Goal: Information Seeking & Learning: Learn about a topic

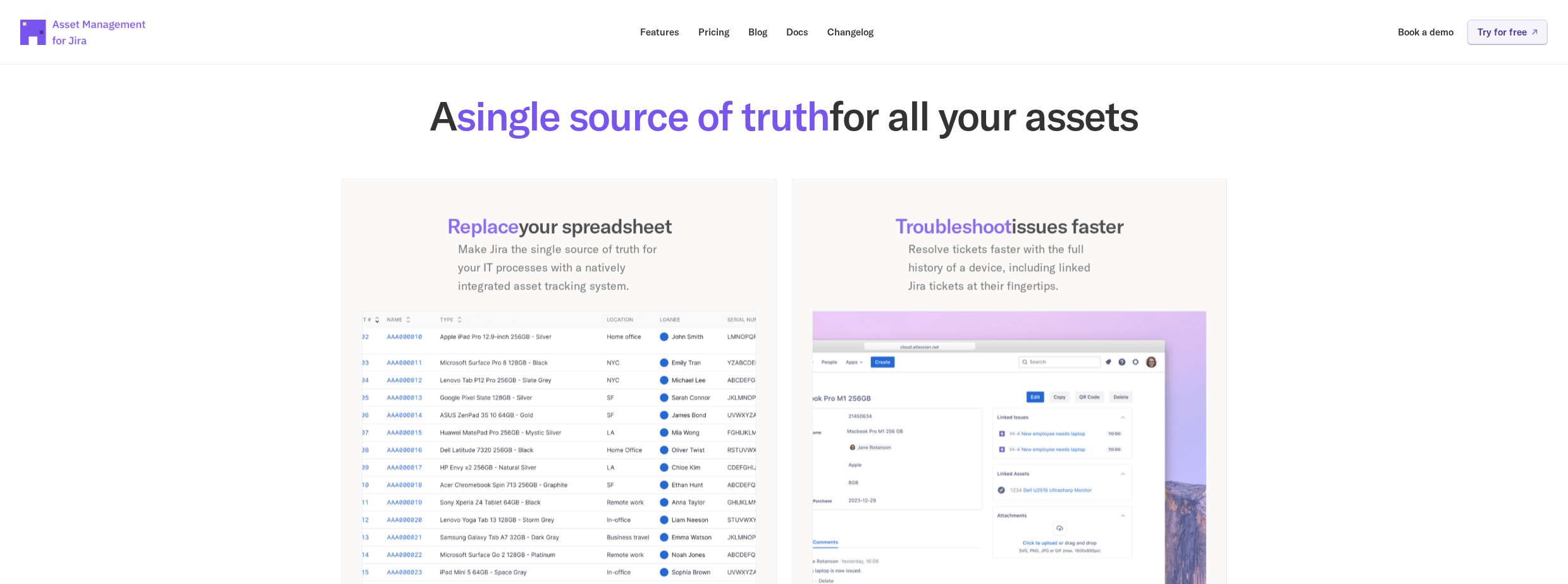
scroll to position [759, 0]
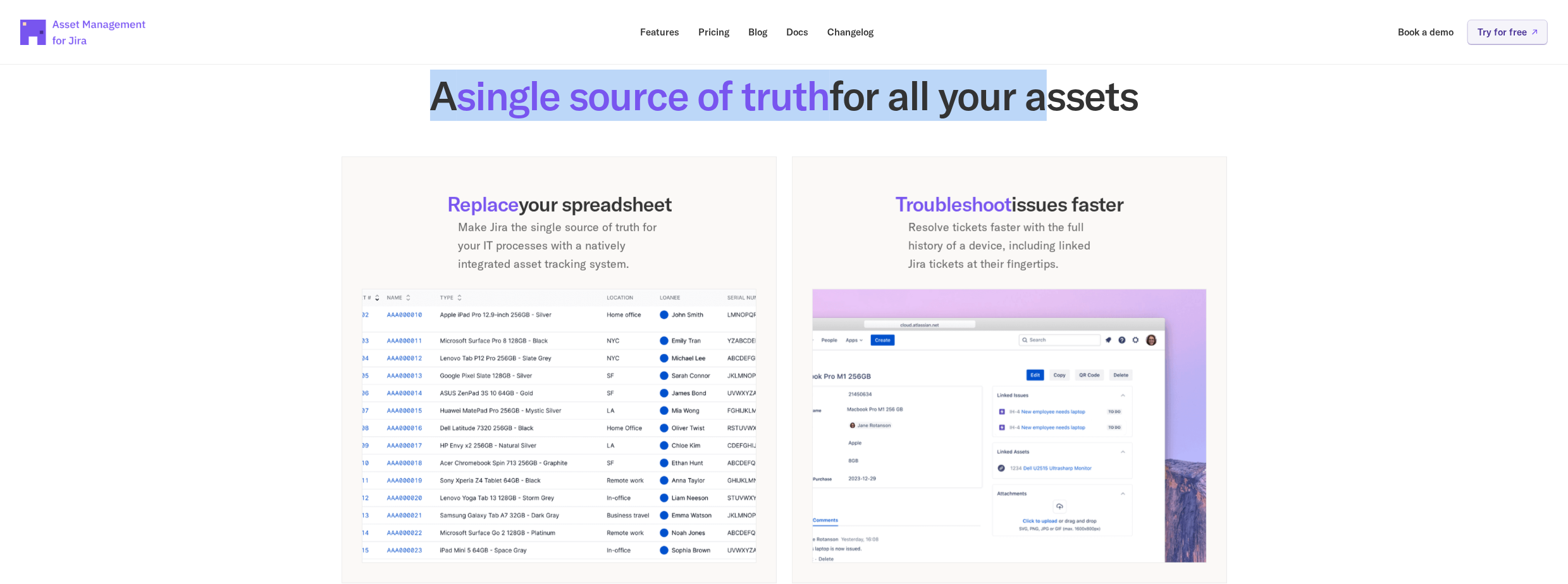
drag, startPoint x: 427, startPoint y: 101, endPoint x: 1043, endPoint y: 89, distance: 616.1
click at [1043, 89] on h2 "A single source of truth for all your assets" at bounding box center [785, 96] width 886 height 41
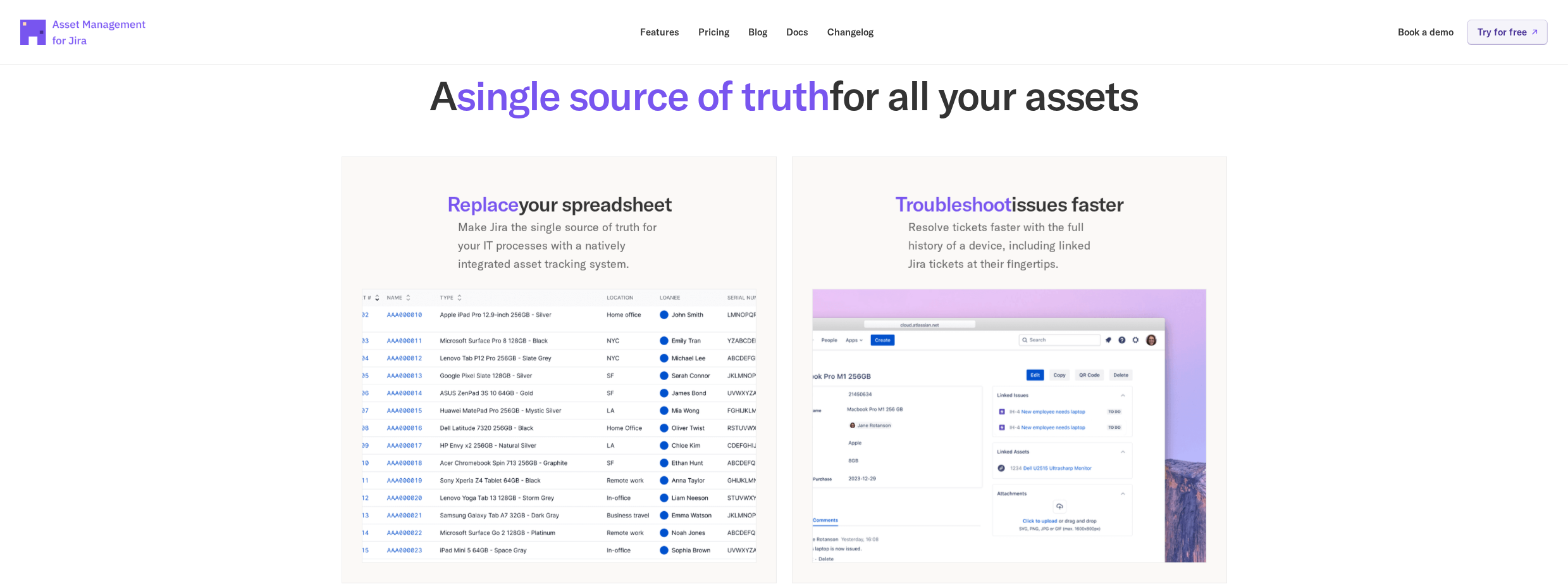
drag, startPoint x: 1043, startPoint y: 89, endPoint x: 1117, endPoint y: 89, distance: 74.0
click at [1117, 89] on h2 "A single source of truth for all your assets" at bounding box center [785, 96] width 886 height 41
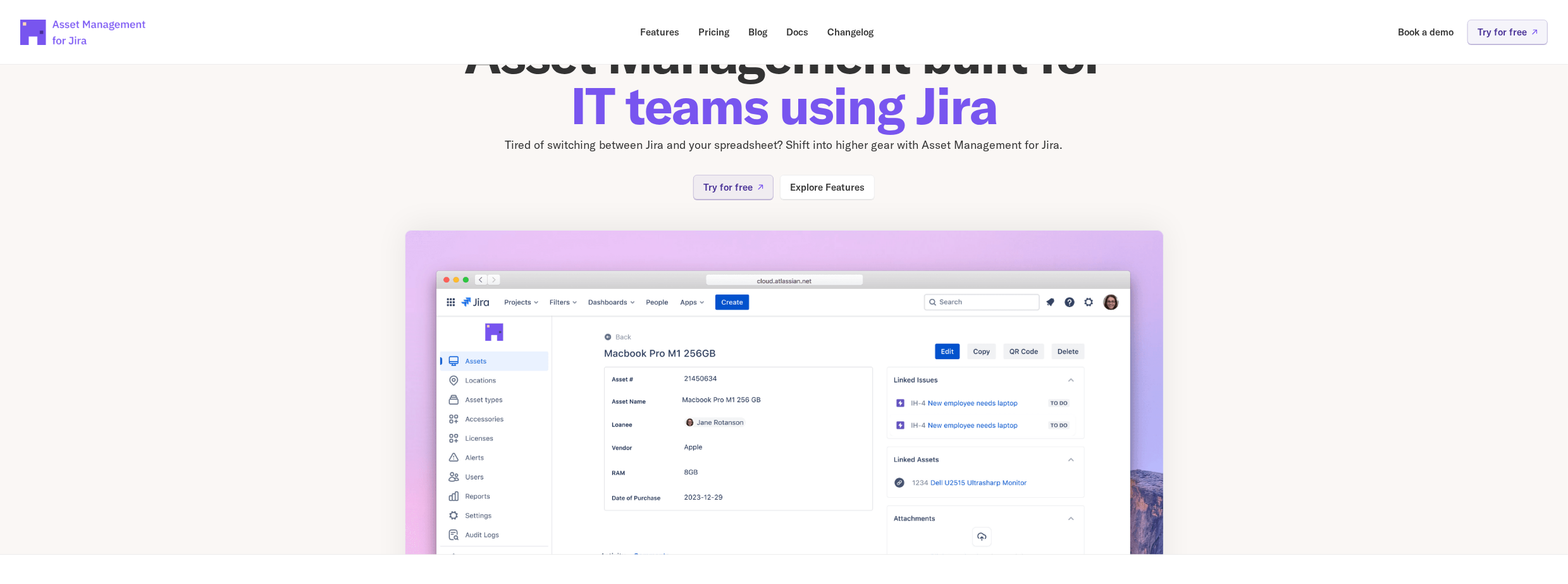
scroll to position [0, 0]
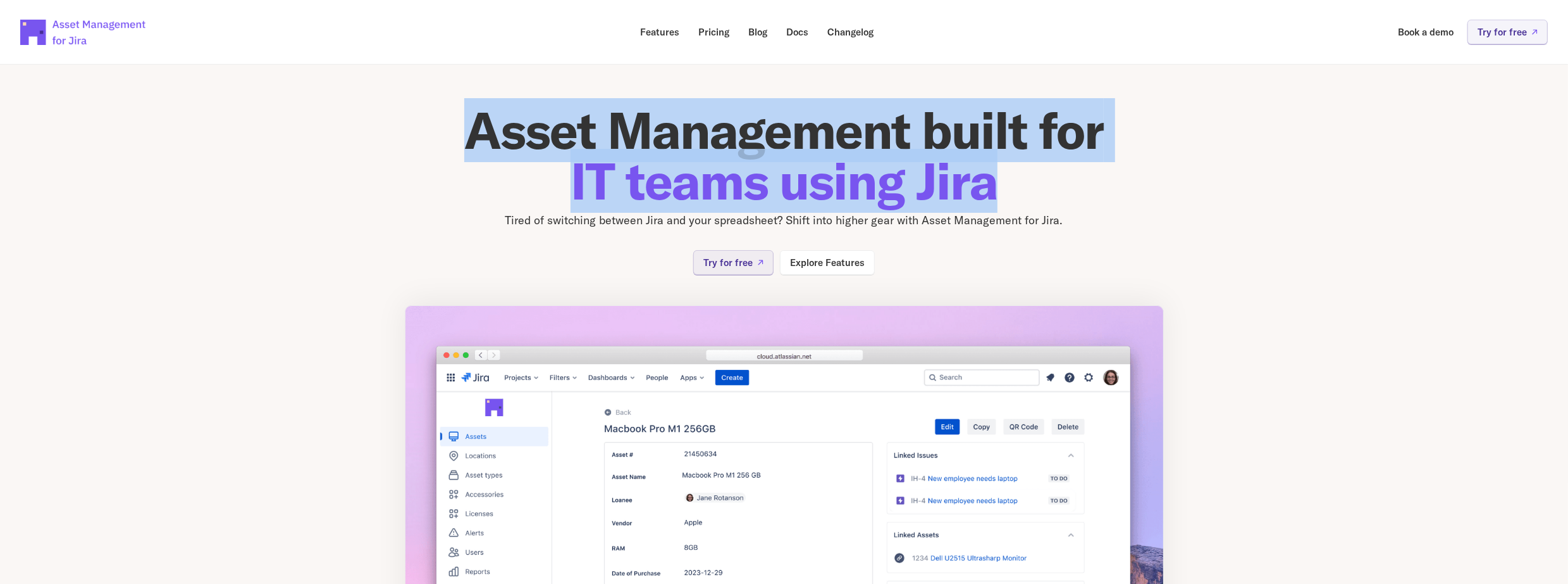
drag, startPoint x: 469, startPoint y: 143, endPoint x: 1008, endPoint y: 200, distance: 542.0
click at [1008, 200] on h1 "Asset Management built for IT teams using Jira" at bounding box center [784, 156] width 759 height 101
click at [1034, 198] on h1 "Asset Management built for IT teams using Jira" at bounding box center [784, 156] width 759 height 101
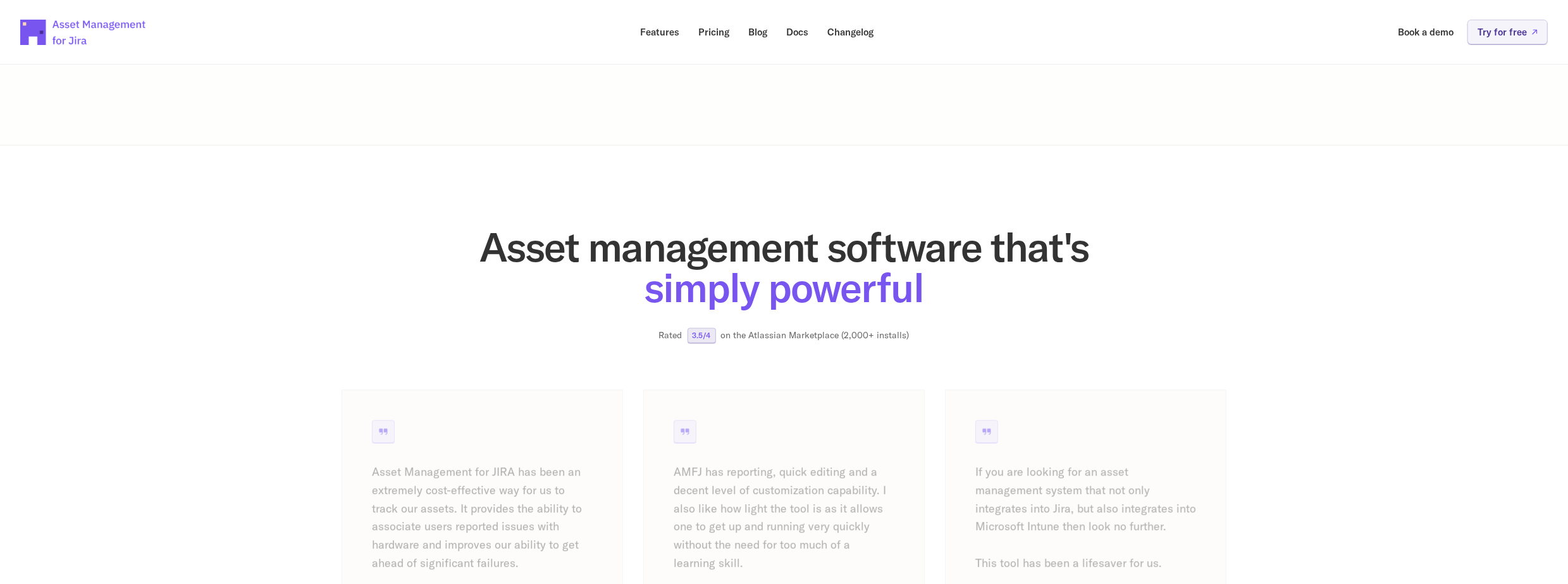
scroll to position [1519, 0]
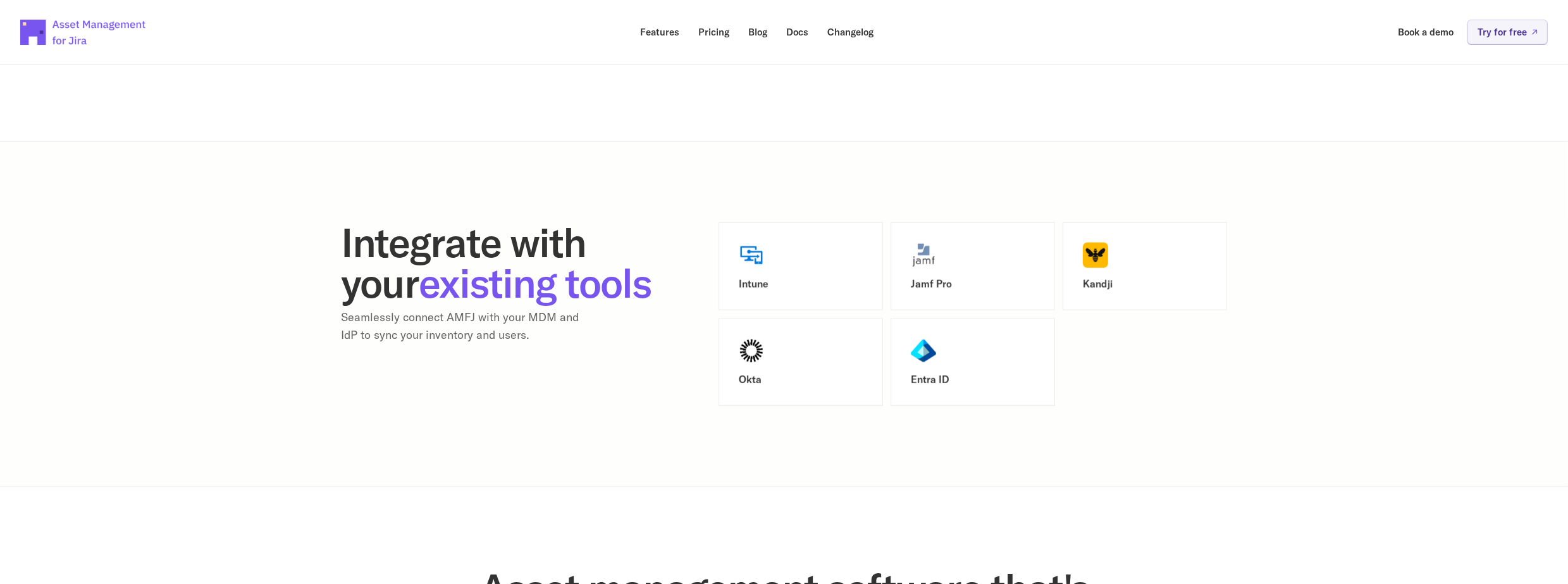
click at [569, 298] on span "existing tools" at bounding box center [535, 282] width 232 height 51
drag, startPoint x: 362, startPoint y: 353, endPoint x: 410, endPoint y: 354, distance: 48.0
click at [410, 345] on p "Seamlessly connect AMFJ with your MDM and IdP to sync your inventory and users." at bounding box center [468, 326] width 253 height 37
drag, startPoint x: 410, startPoint y: 354, endPoint x: 445, endPoint y: 345, distance: 36.1
click at [410, 345] on p "Seamlessly connect AMFJ with your MDM and IdP to sync your inventory and users." at bounding box center [468, 326] width 253 height 37
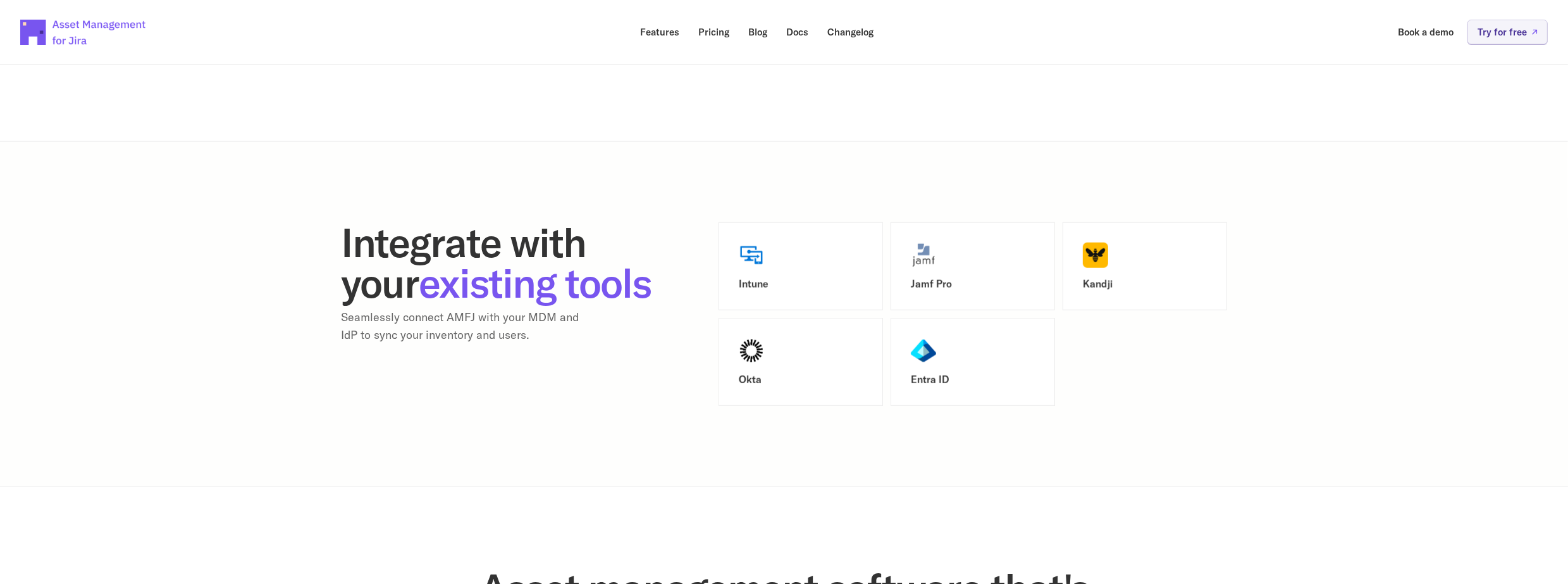
click at [798, 278] on h3 "Intune" at bounding box center [801, 284] width 124 height 12
click at [776, 258] on div "Intune" at bounding box center [801, 267] width 124 height 48
click at [766, 261] on div "Intune" at bounding box center [801, 267] width 124 height 48
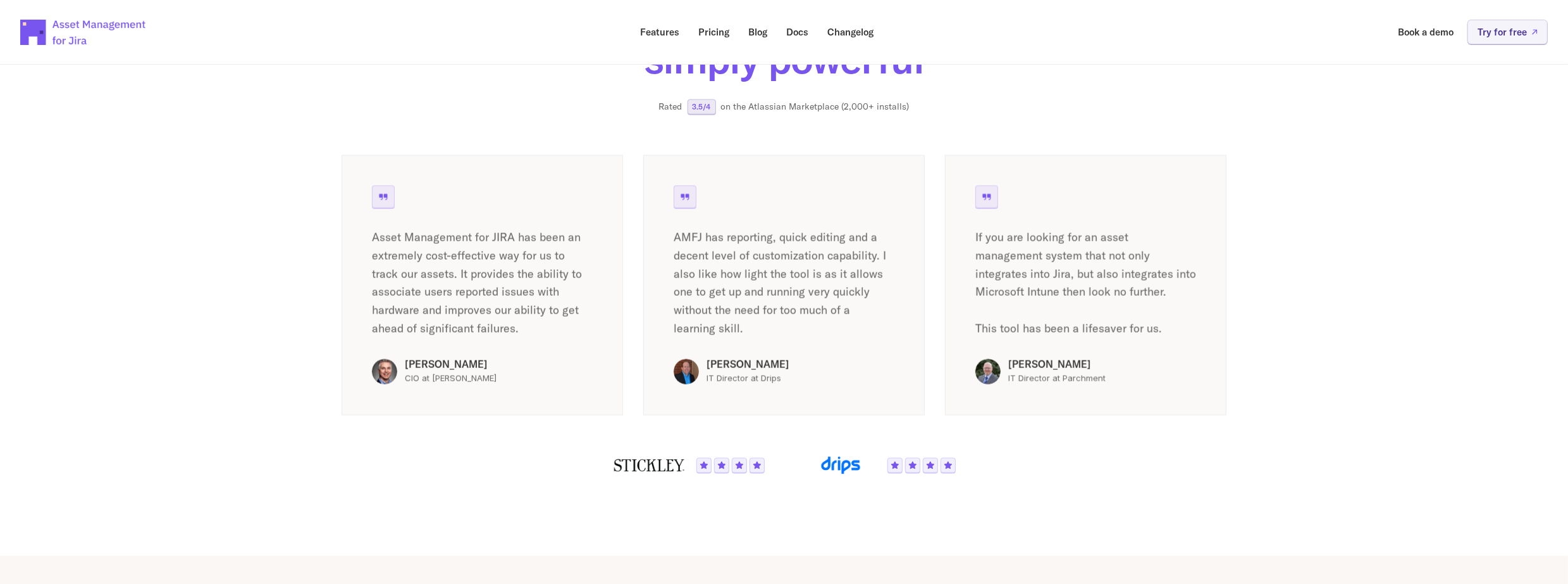
scroll to position [2003, 0]
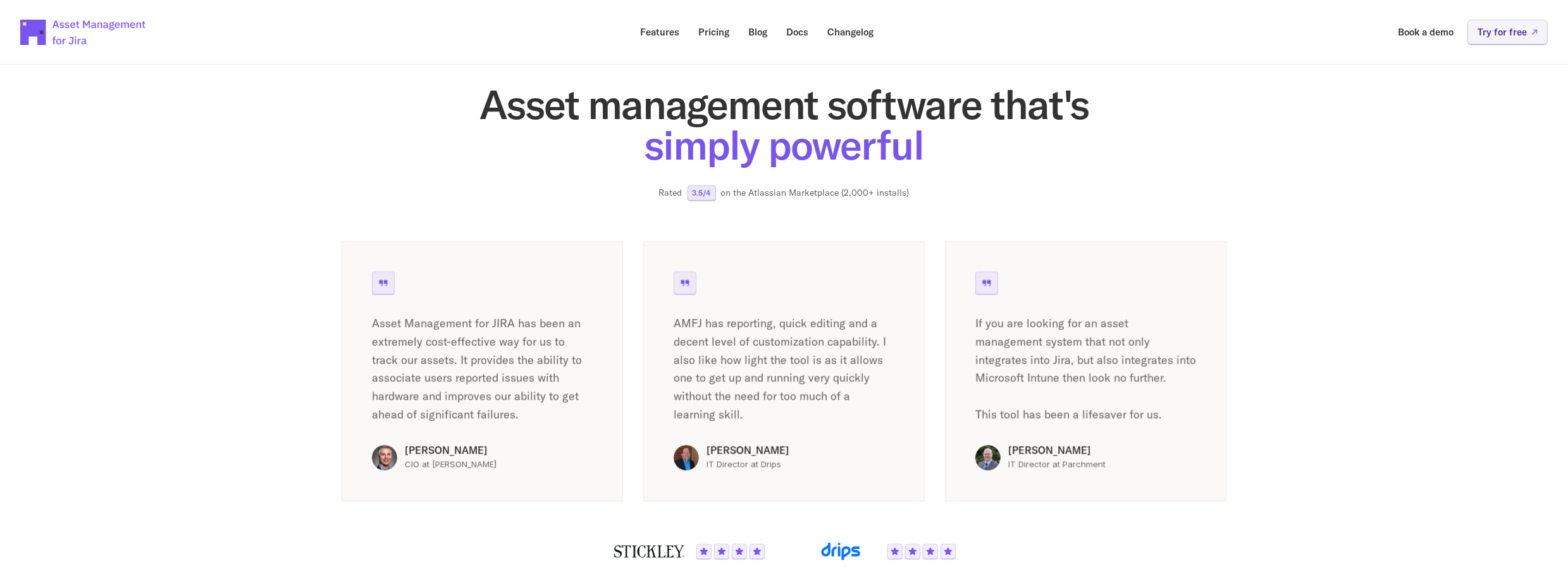
click at [1201, 116] on h2 "Asset management software that's simply powerful" at bounding box center [785, 124] width 886 height 81
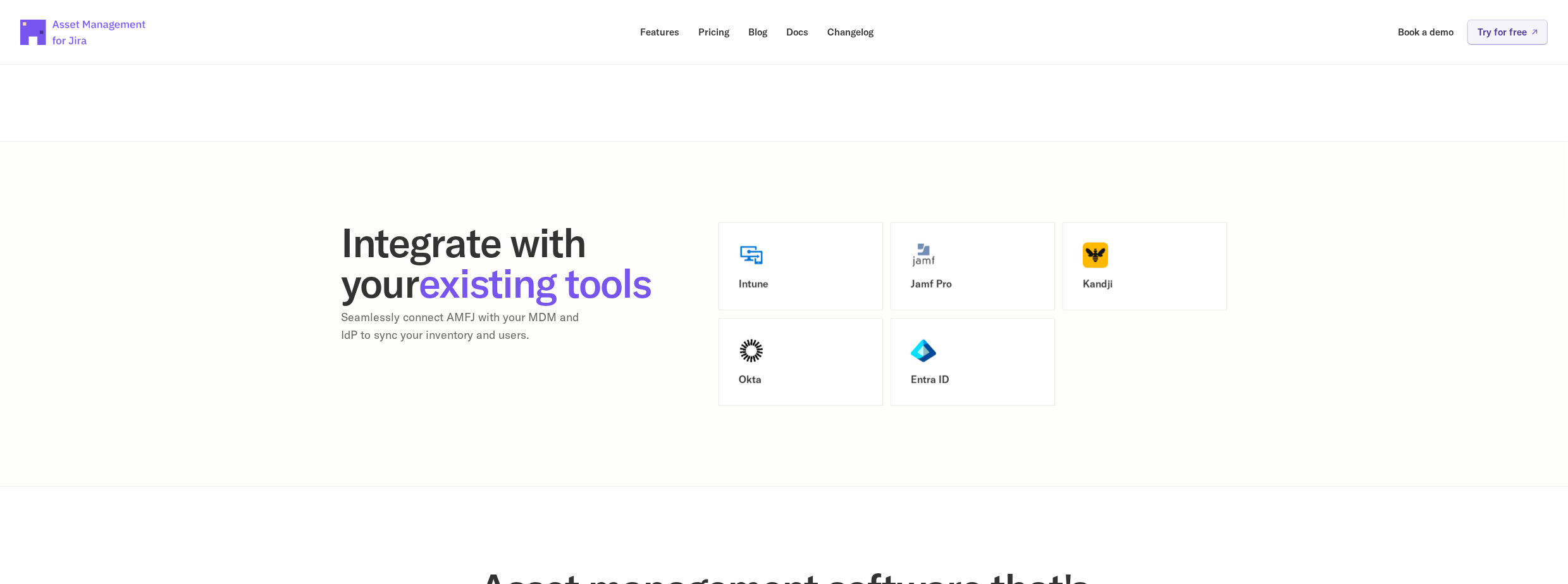
scroll to position [1496, 0]
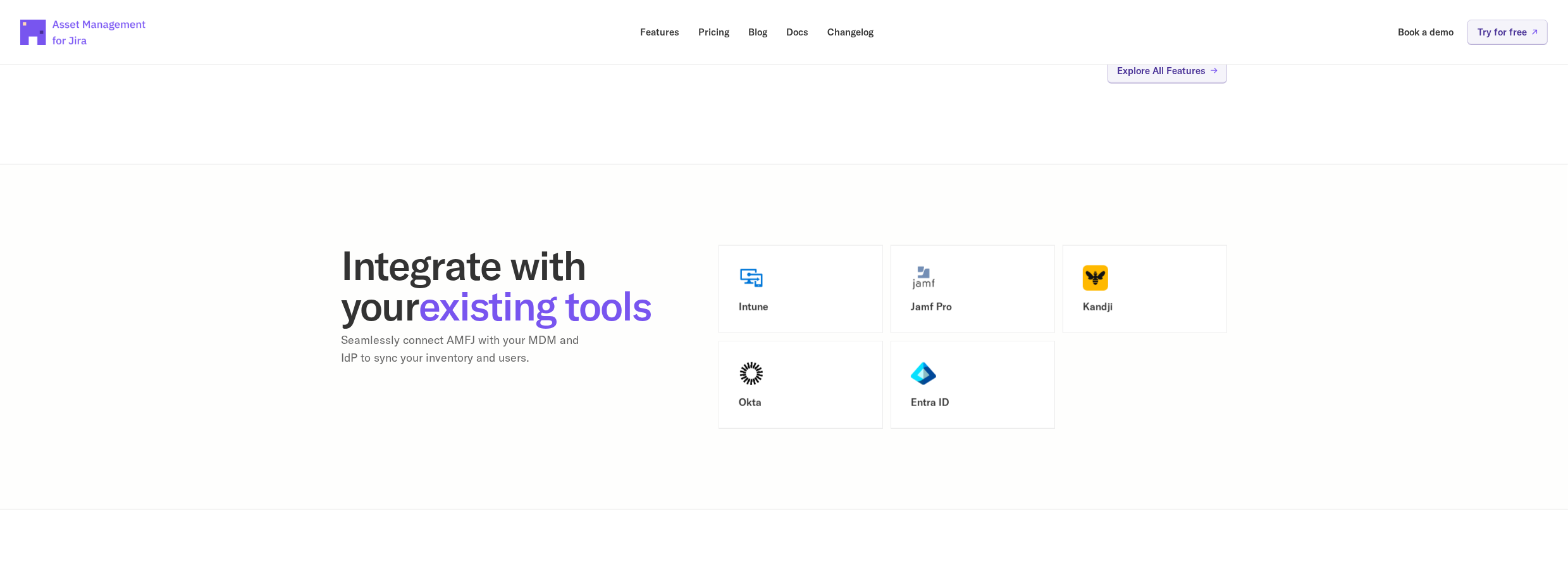
click at [738, 280] on div "Intune" at bounding box center [801, 288] width 164 height 88
click at [752, 295] on div "Intune" at bounding box center [801, 289] width 124 height 48
click at [452, 311] on span "existing tools" at bounding box center [535, 305] width 232 height 51
